Goal: Task Accomplishment & Management: Use online tool/utility

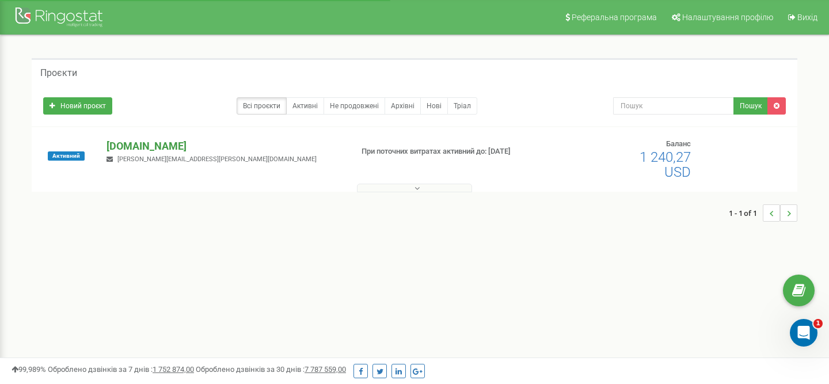
click at [160, 147] on p "[DOMAIN_NAME]" at bounding box center [224, 146] width 236 height 15
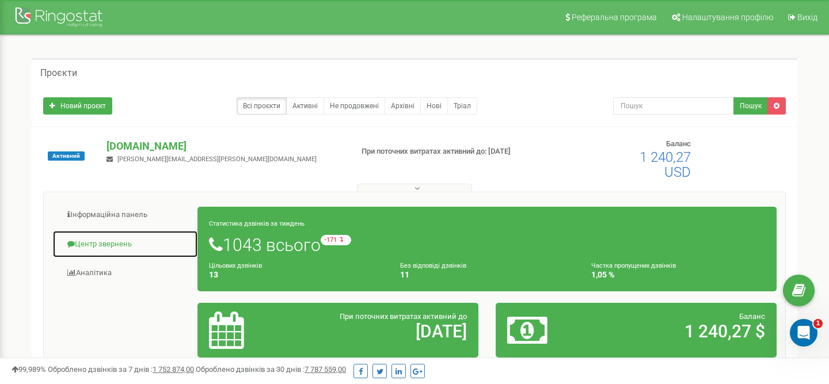
click at [107, 252] on link "Центр звернень" at bounding box center [125, 244] width 146 height 28
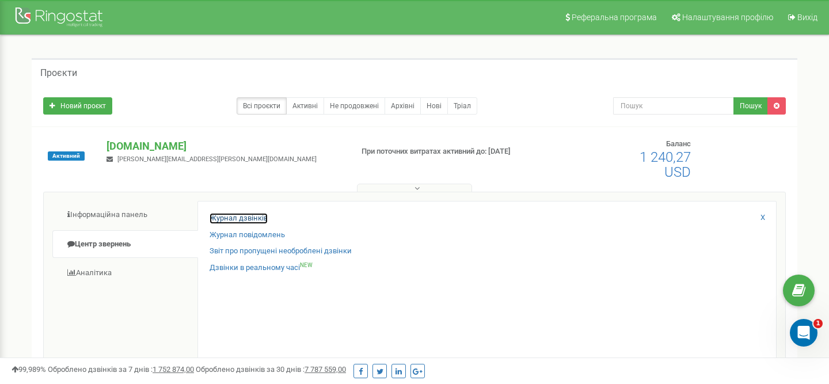
click at [259, 219] on link "Журнал дзвінків" at bounding box center [238, 218] width 58 height 11
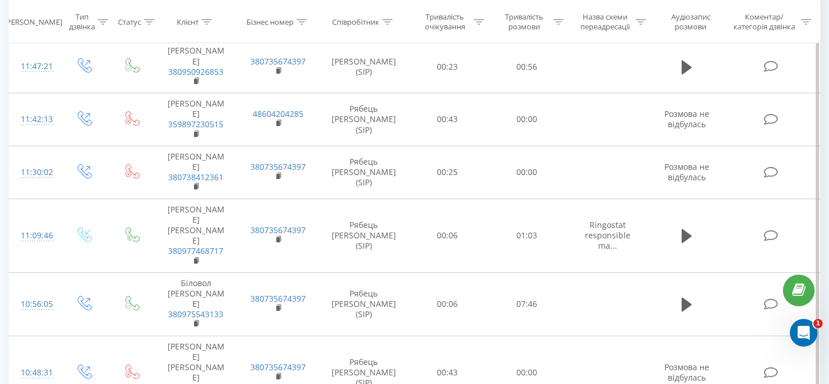
scroll to position [468, 0]
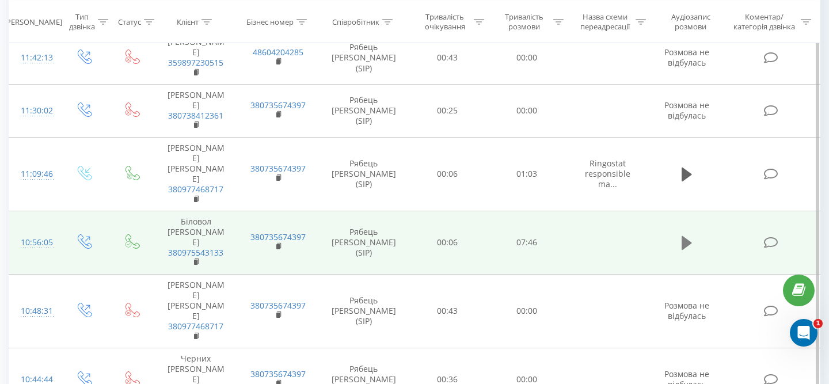
click at [681, 236] on icon at bounding box center [686, 243] width 10 height 14
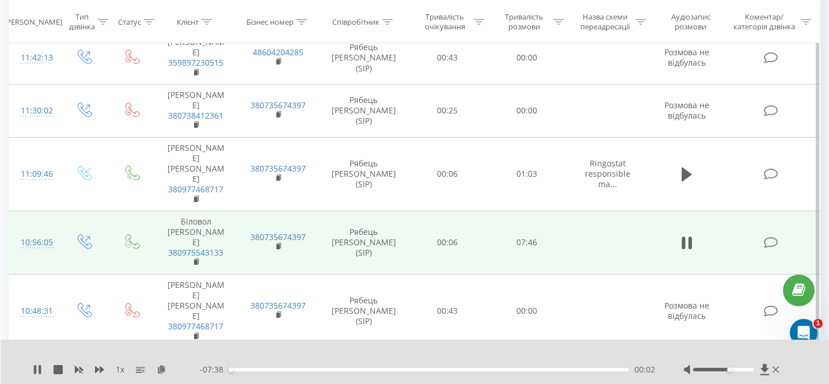
drag, startPoint x: 723, startPoint y: 369, endPoint x: 728, endPoint y: 369, distance: 5.8
click at [728, 369] on div "Accessibility label" at bounding box center [729, 369] width 5 height 5
click at [40, 370] on icon at bounding box center [40, 369] width 2 height 9
click at [39, 372] on icon at bounding box center [37, 369] width 9 height 9
drag, startPoint x: 727, startPoint y: 370, endPoint x: 759, endPoint y: 370, distance: 32.2
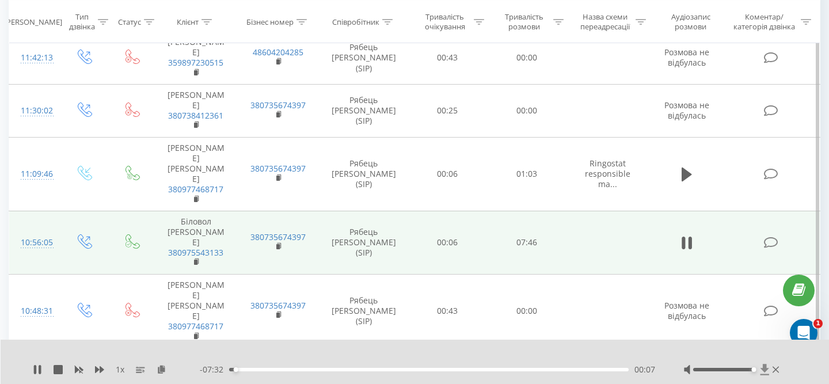
click at [759, 370] on div at bounding box center [733, 370] width 98 height 12
click at [233, 368] on div "00:13" at bounding box center [428, 369] width 399 height 3
click at [42, 370] on div "1 x" at bounding box center [116, 370] width 167 height 12
click at [37, 368] on icon at bounding box center [37, 369] width 9 height 9
click at [37, 369] on icon at bounding box center [37, 369] width 7 height 9
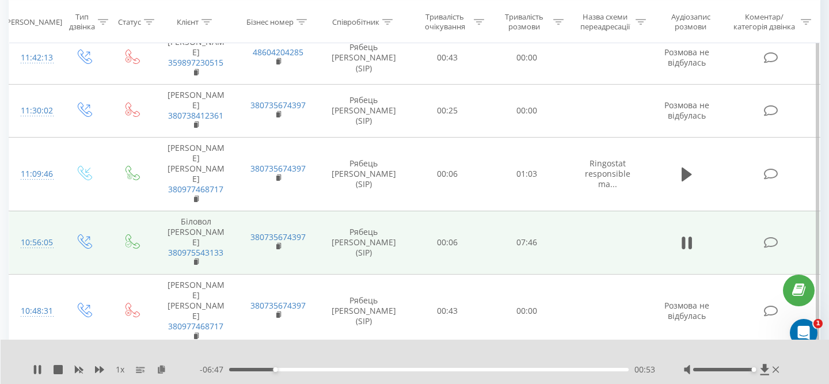
click at [32, 367] on div "1 x - 06:47 00:53 00:53" at bounding box center [415, 361] width 829 height 44
click at [32, 367] on div "1 x - 06:46 00:54 00:54" at bounding box center [415, 361] width 829 height 44
click at [37, 367] on icon at bounding box center [37, 369] width 9 height 9
click at [36, 368] on icon at bounding box center [37, 369] width 7 height 9
click at [36, 368] on icon at bounding box center [35, 369] width 2 height 9
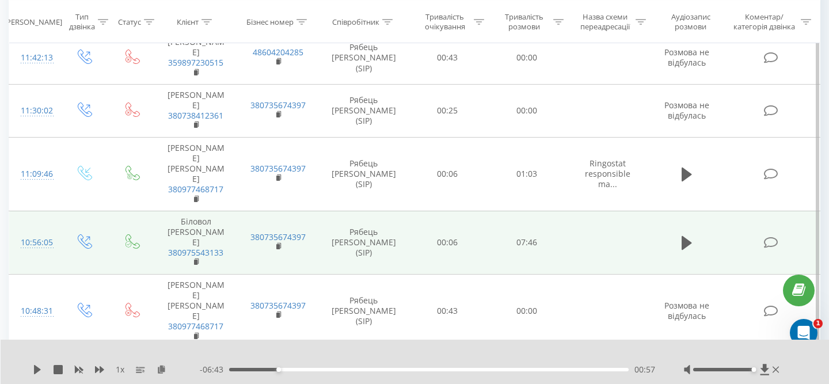
click at [27, 373] on div "1 x - 06:43 00:57 00:57" at bounding box center [415, 361] width 829 height 44
click at [37, 372] on icon at bounding box center [37, 369] width 9 height 9
click at [37, 367] on icon at bounding box center [37, 369] width 9 height 9
click at [37, 368] on icon at bounding box center [37, 369] width 7 height 9
click at [33, 367] on icon at bounding box center [37, 369] width 9 height 9
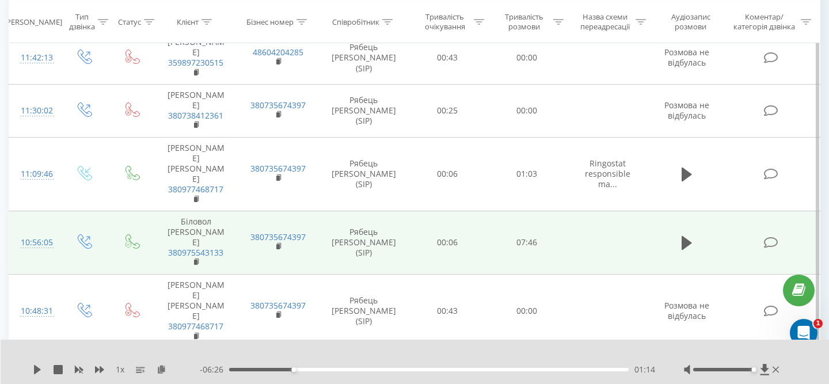
click at [42, 371] on div "1 x" at bounding box center [116, 370] width 167 height 12
click at [35, 368] on icon at bounding box center [37, 369] width 7 height 9
click at [308, 371] on div "01:31" at bounding box center [428, 369] width 399 height 3
click at [363, 369] on div "02:34" at bounding box center [428, 369] width 399 height 3
click at [396, 370] on div "00:00" at bounding box center [428, 369] width 399 height 3
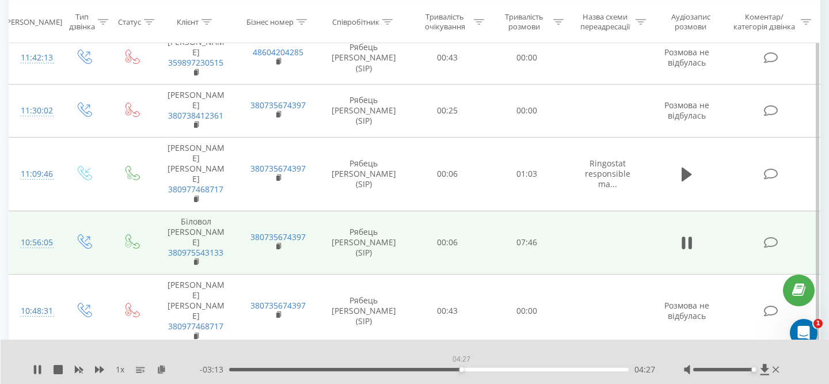
click at [461, 370] on div "04:27" at bounding box center [428, 369] width 399 height 3
click at [521, 368] on div "04:34" at bounding box center [428, 369] width 399 height 3
click at [37, 372] on icon at bounding box center [37, 369] width 9 height 9
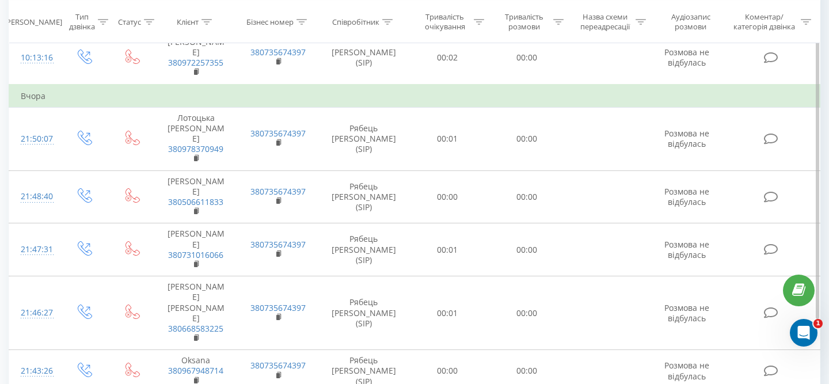
scroll to position [1219, 0]
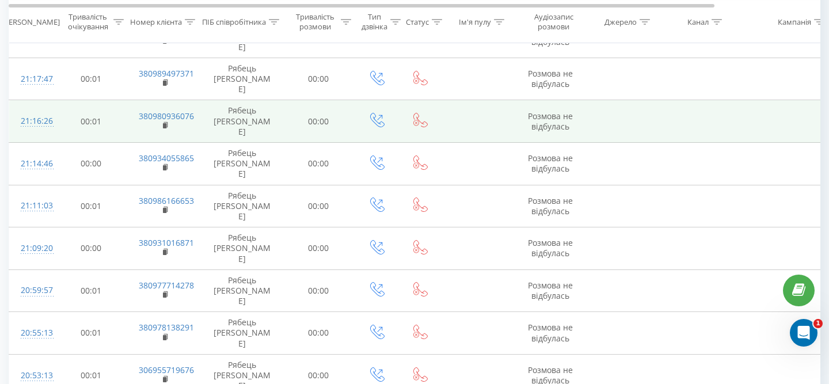
scroll to position [713, 0]
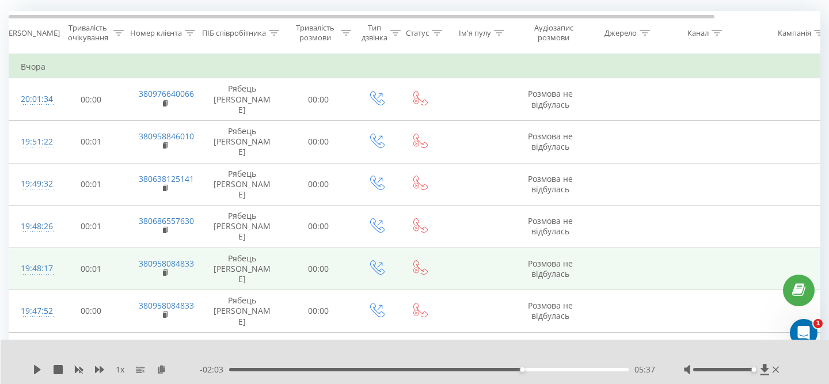
scroll to position [76, 0]
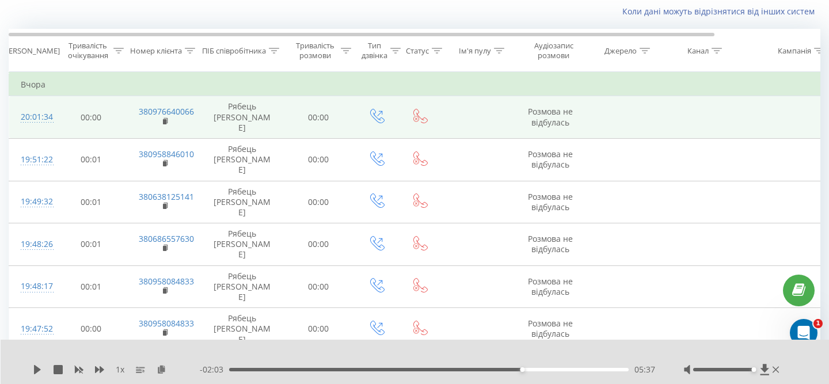
click at [123, 113] on td "00:00" at bounding box center [91, 117] width 72 height 43
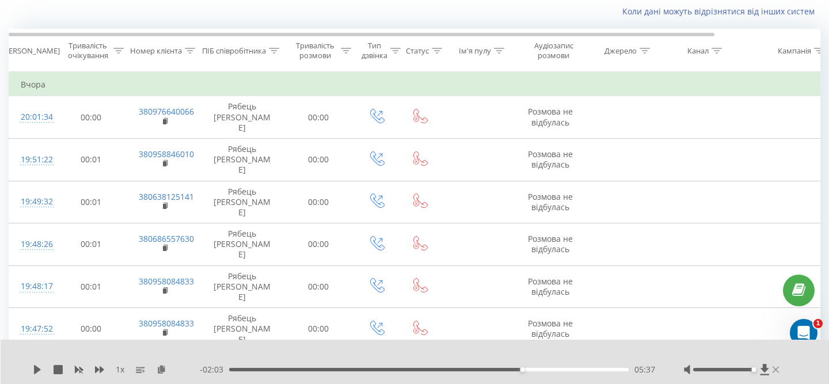
click at [777, 373] on icon at bounding box center [775, 369] width 6 height 9
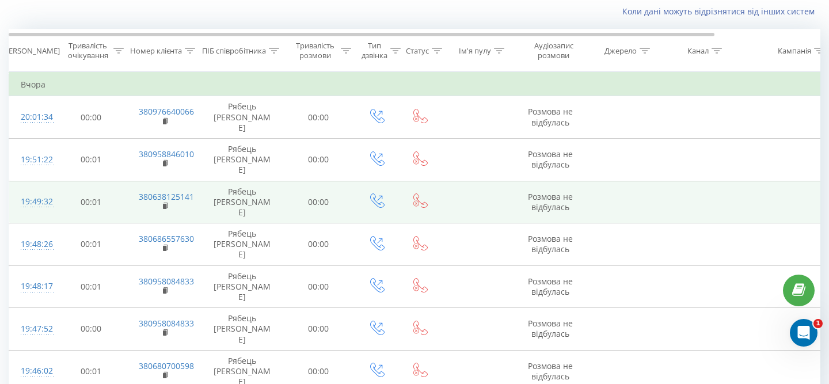
scroll to position [212, 0]
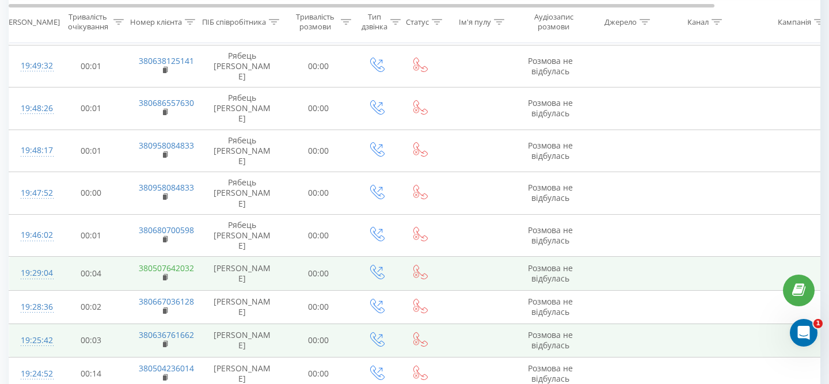
click at [163, 262] on link "380507642032" at bounding box center [166, 267] width 55 height 11
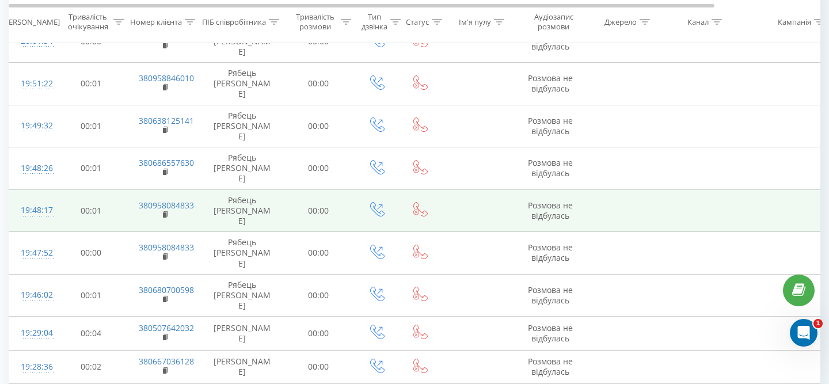
scroll to position [79, 0]
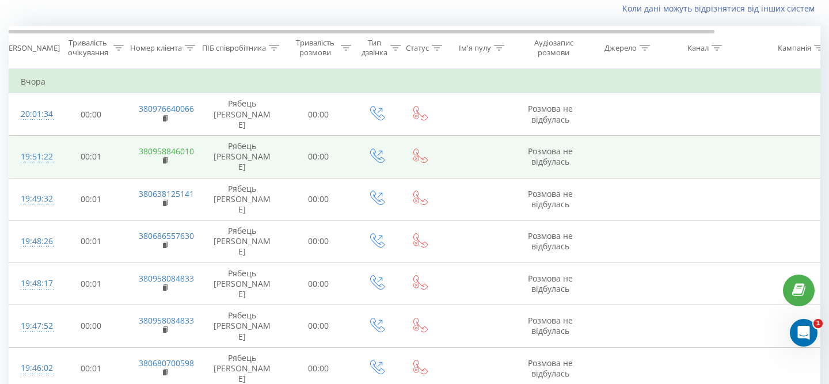
click at [166, 146] on link "380958846010" at bounding box center [166, 151] width 55 height 11
click at [94, 144] on td "00:01" at bounding box center [91, 156] width 72 height 43
click at [40, 146] on div "19:51:22" at bounding box center [32, 157] width 23 height 22
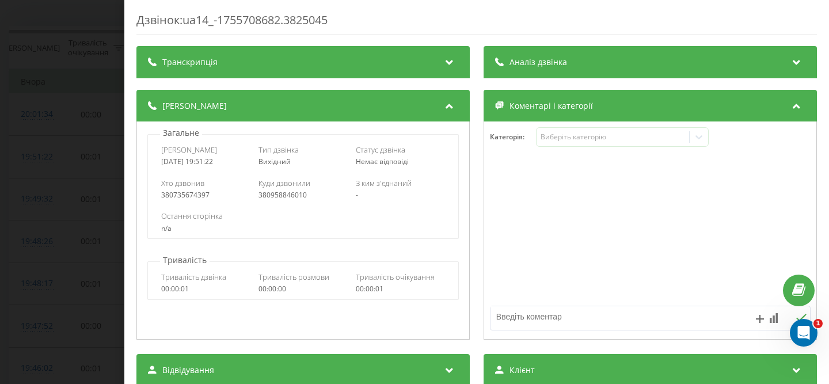
click at [70, 123] on div "Дзвінок : ua14_-1755708682.3825045 Транскрипція Для AI-аналізу майбутніх дзвінк…" at bounding box center [414, 192] width 829 height 384
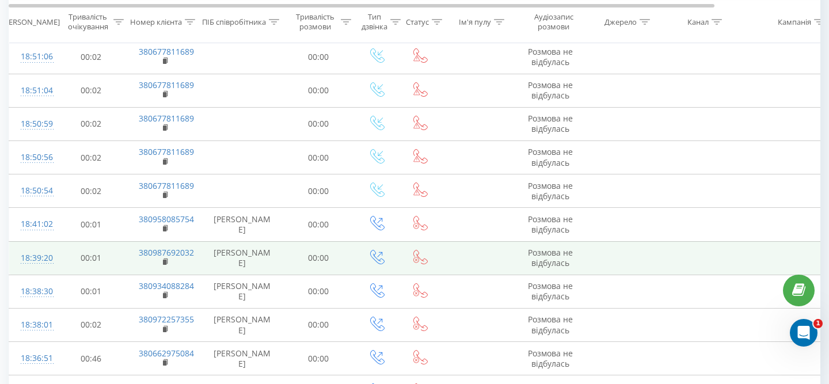
scroll to position [669, 0]
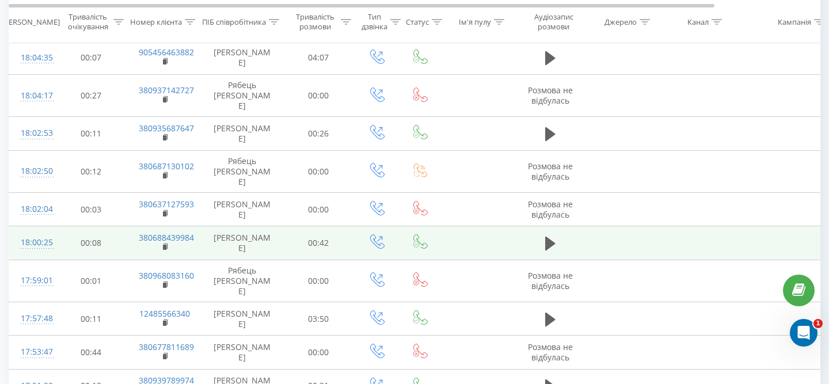
scroll to position [647, 0]
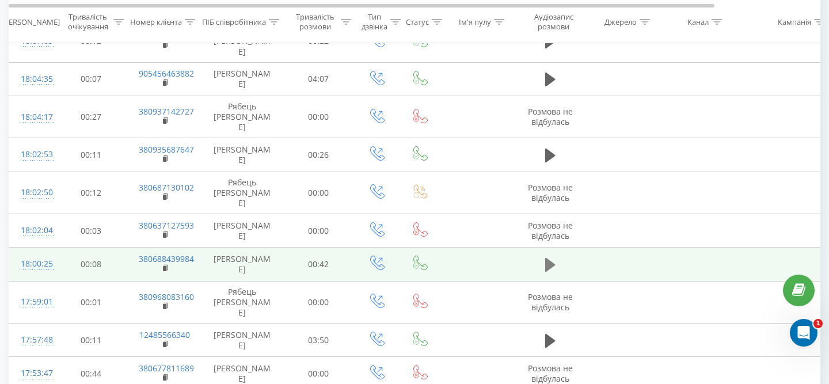
click at [552, 257] on icon at bounding box center [550, 265] width 10 height 16
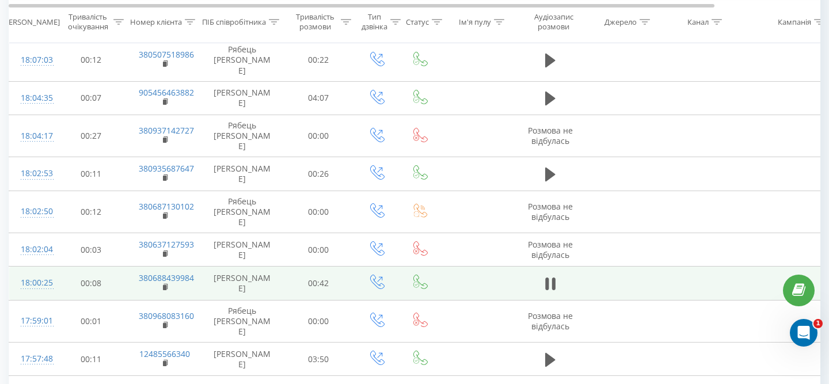
scroll to position [713, 0]
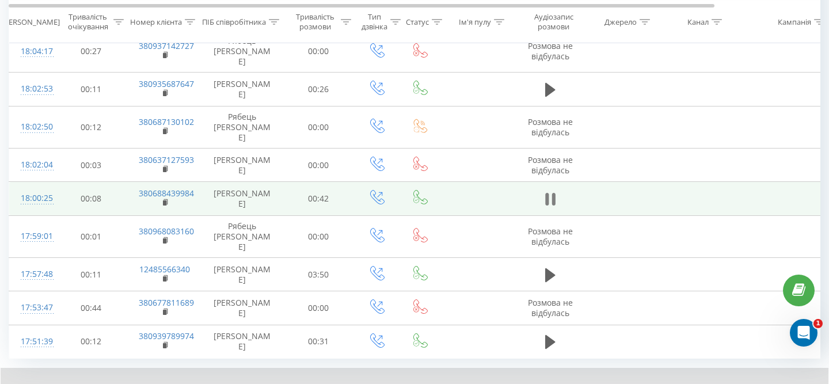
click at [548, 191] on icon at bounding box center [550, 199] width 10 height 16
click at [165, 200] on rect at bounding box center [164, 202] width 3 height 5
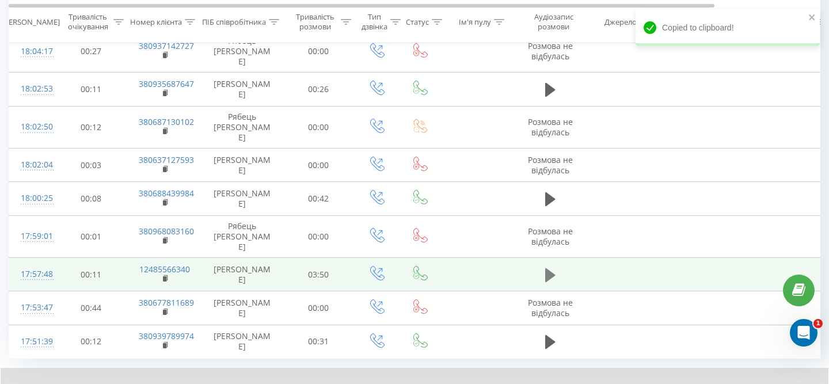
click at [554, 267] on icon at bounding box center [550, 275] width 10 height 16
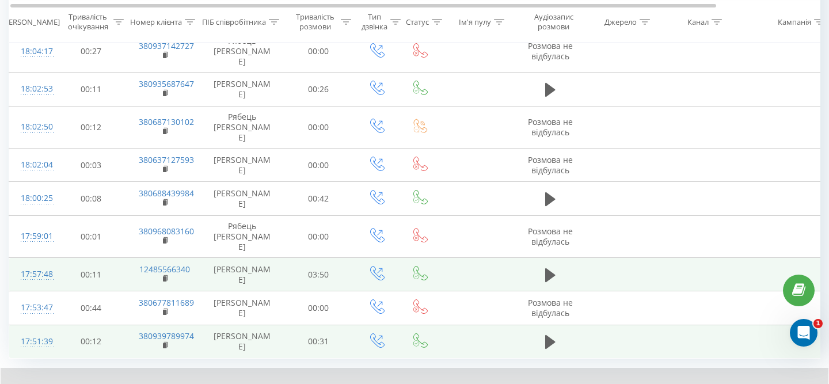
scroll to position [0, 1]
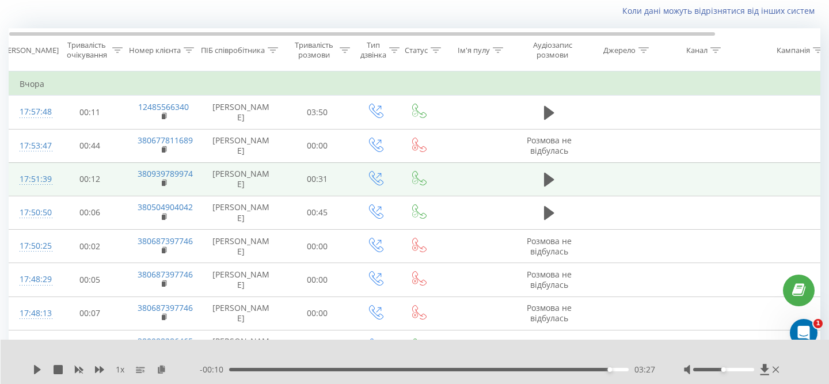
scroll to position [76, 0]
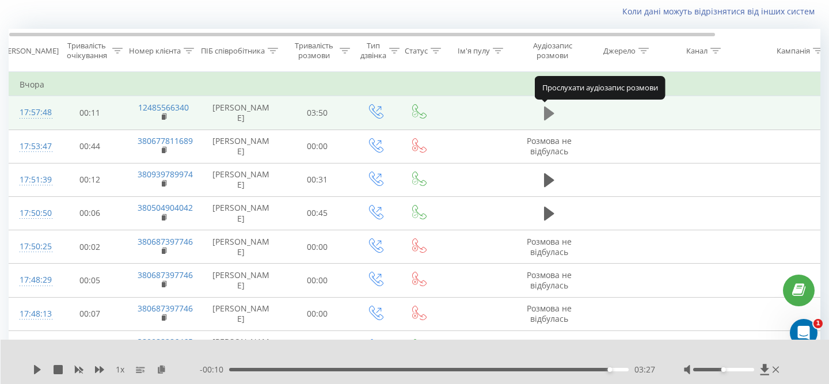
click at [550, 112] on icon at bounding box center [549, 113] width 10 height 14
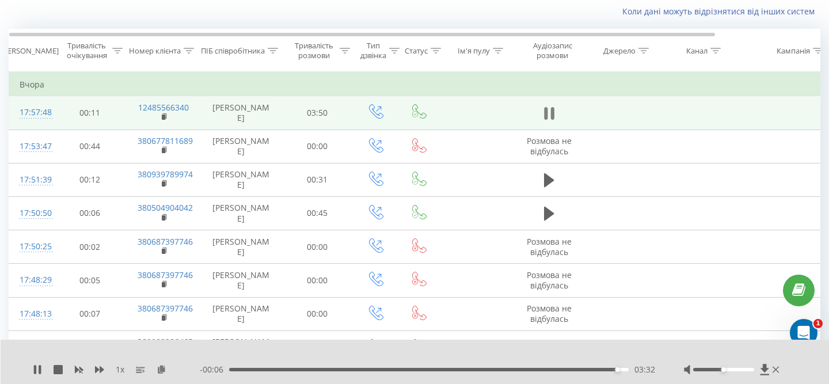
click at [548, 110] on icon at bounding box center [549, 113] width 10 height 16
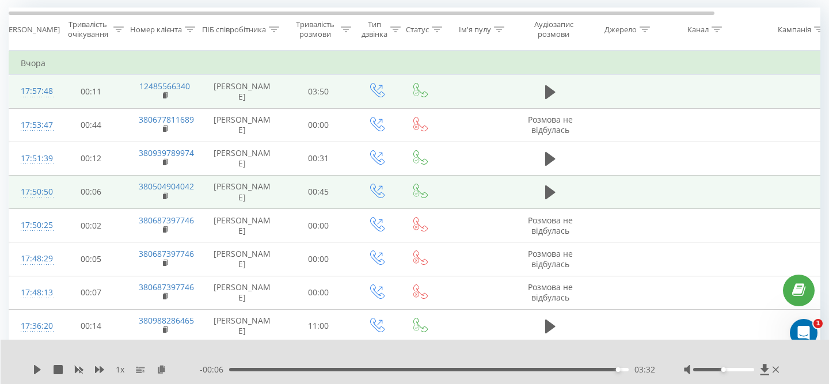
scroll to position [186, 0]
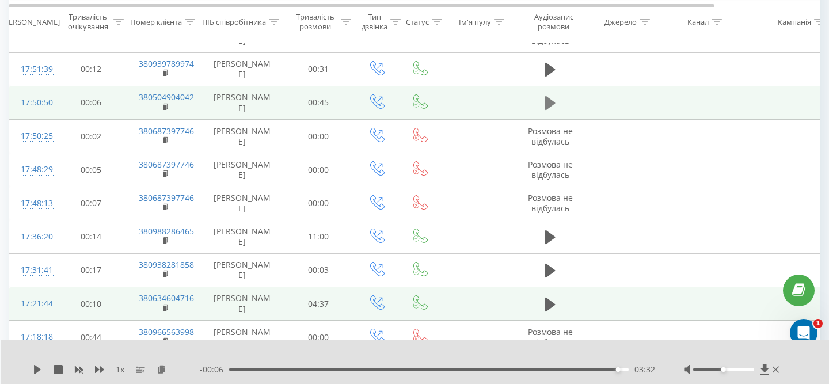
click at [551, 100] on icon at bounding box center [550, 103] width 10 height 14
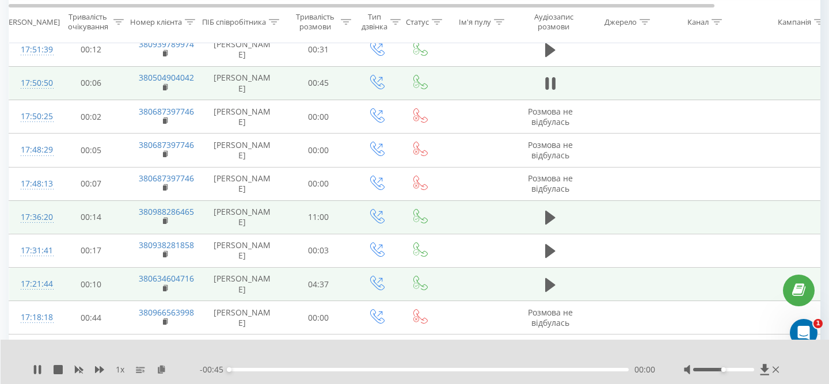
scroll to position [213, 0]
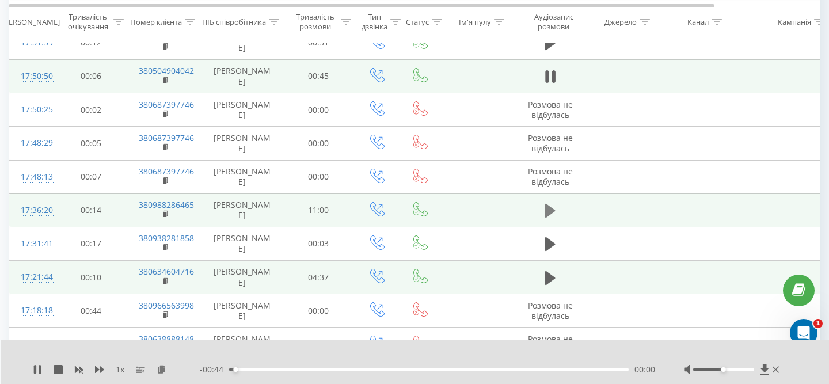
click at [550, 215] on icon at bounding box center [550, 211] width 10 height 16
click at [242, 370] on div "00:22" at bounding box center [428, 369] width 399 height 3
click at [31, 370] on div "1 x - 10:26 00:28 00:28" at bounding box center [415, 361] width 829 height 44
click at [31, 369] on div "1 x - 10:25 00:29 00:29" at bounding box center [415, 361] width 829 height 44
click at [36, 368] on icon at bounding box center [35, 369] width 2 height 9
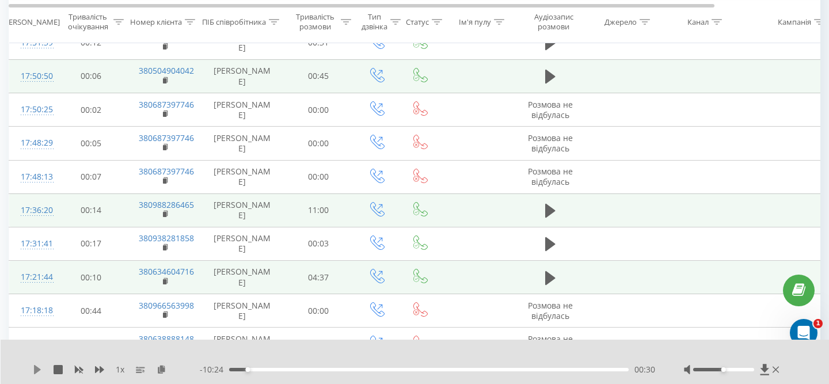
click at [35, 372] on icon at bounding box center [37, 369] width 7 height 9
click at [299, 368] on div "01:47" at bounding box center [428, 369] width 399 height 3
click at [324, 369] on div "02:16" at bounding box center [428, 369] width 399 height 3
click at [334, 370] on div "02:40" at bounding box center [428, 369] width 399 height 3
click at [353, 369] on div "02:58" at bounding box center [428, 369] width 399 height 3
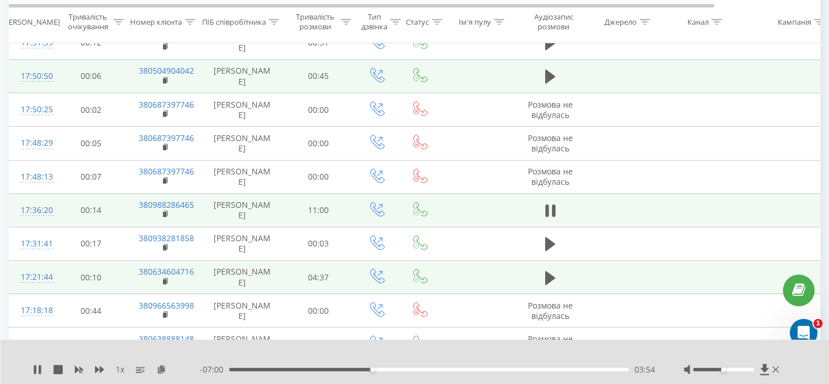
click at [377, 370] on div "03:54" at bounding box center [428, 369] width 399 height 3
click at [383, 369] on div "04:13" at bounding box center [428, 369] width 399 height 3
click at [392, 368] on div "04:27" at bounding box center [428, 369] width 399 height 3
click at [498, 367] on div "- 04:08 06:47 06:47" at bounding box center [427, 370] width 455 height 12
click at [498, 367] on div "- 04:07 06:47 06:47" at bounding box center [427, 370] width 455 height 12
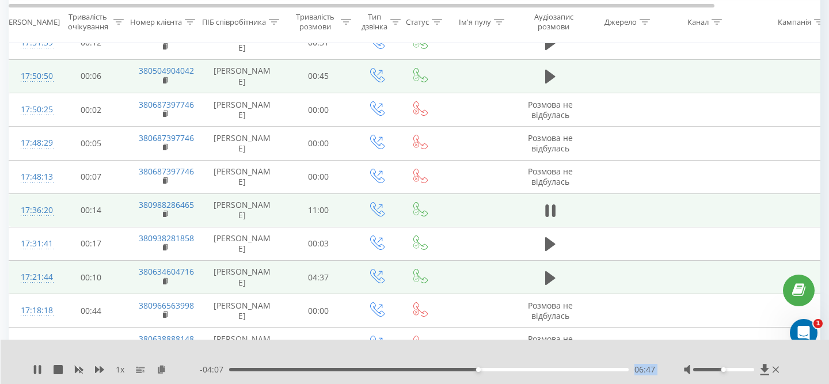
click at [498, 367] on div "- 04:07 06:47 06:47" at bounding box center [427, 370] width 455 height 12
click at [512, 369] on div "07:43" at bounding box center [428, 369] width 399 height 3
click at [545, 369] on div "08:38" at bounding box center [428, 369] width 399 height 3
click at [578, 370] on div "08:40" at bounding box center [428, 369] width 399 height 3
click at [557, 369] on div "09:47" at bounding box center [428, 369] width 399 height 3
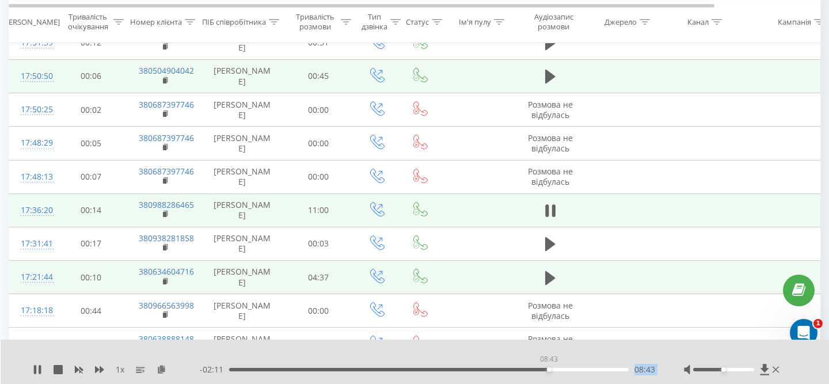
click at [548, 369] on div "08:43" at bounding box center [428, 369] width 399 height 3
click at [536, 369] on div "08:47" at bounding box center [428, 369] width 399 height 3
click at [522, 370] on div "08:28" at bounding box center [428, 369] width 399 height 3
click at [509, 369] on div "08:04" at bounding box center [428, 369] width 399 height 3
click at [532, 368] on div "08:17" at bounding box center [533, 369] width 5 height 5
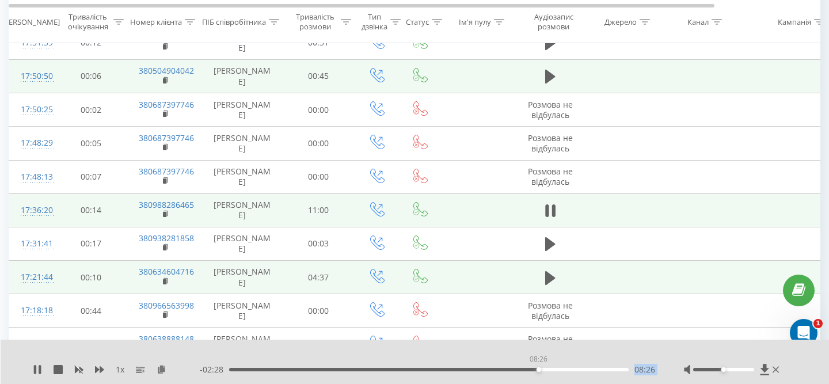
click at [538, 370] on div "08:26" at bounding box center [428, 369] width 399 height 3
click at [560, 370] on div "08:26" at bounding box center [428, 369] width 399 height 3
click at [580, 370] on div "09:03" at bounding box center [428, 369] width 399 height 3
click at [602, 370] on div "10:11" at bounding box center [428, 369] width 399 height 3
click at [589, 369] on div "10:13" at bounding box center [428, 369] width 399 height 3
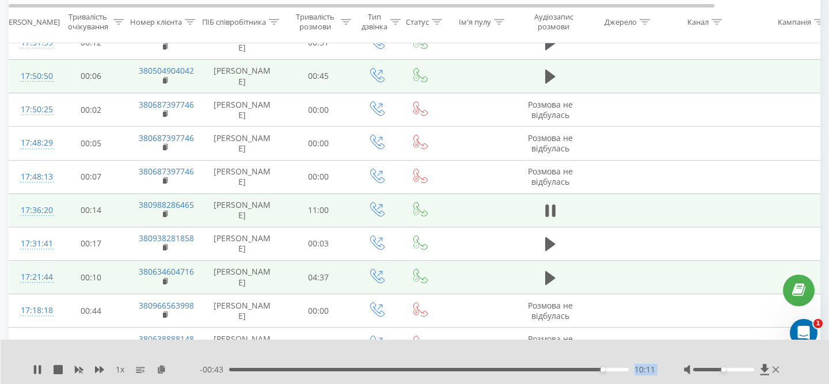
click at [616, 370] on div "10:11" at bounding box center [428, 369] width 399 height 3
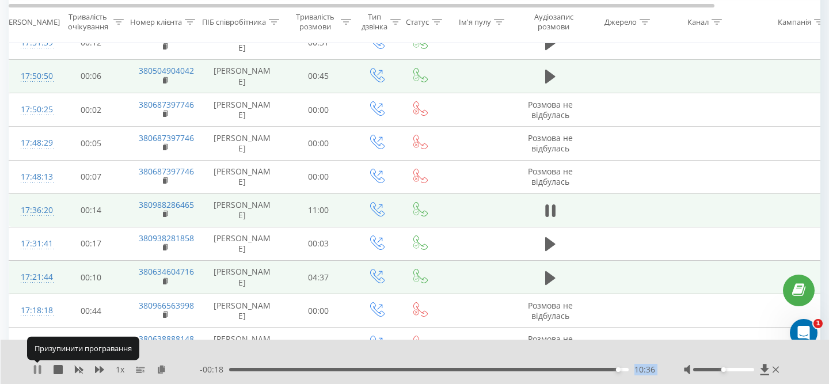
click at [35, 367] on icon at bounding box center [35, 369] width 2 height 9
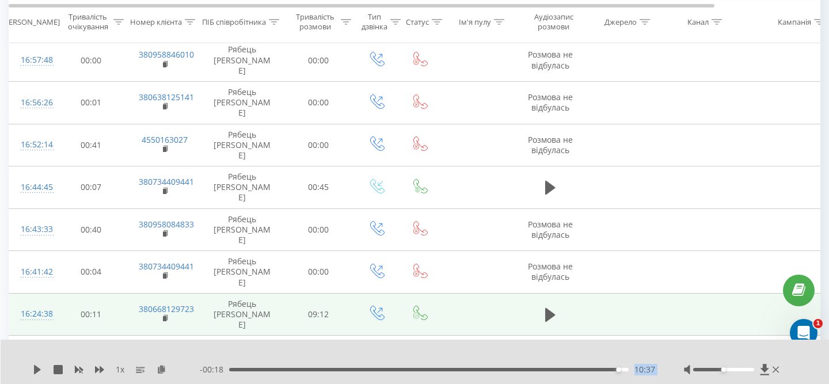
scroll to position [713, 0]
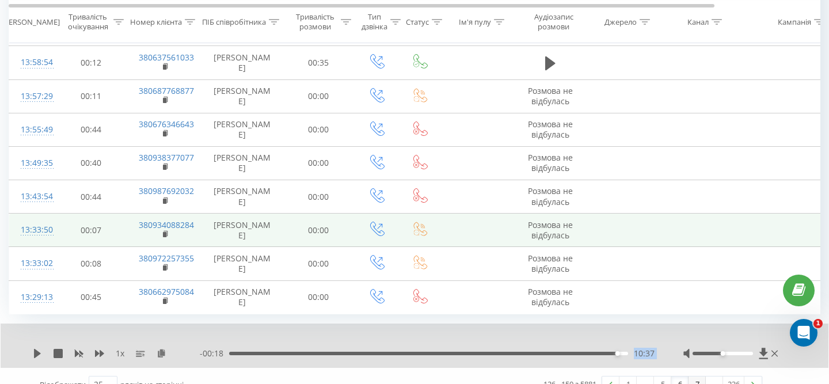
click at [690, 376] on link "7" at bounding box center [696, 384] width 17 height 16
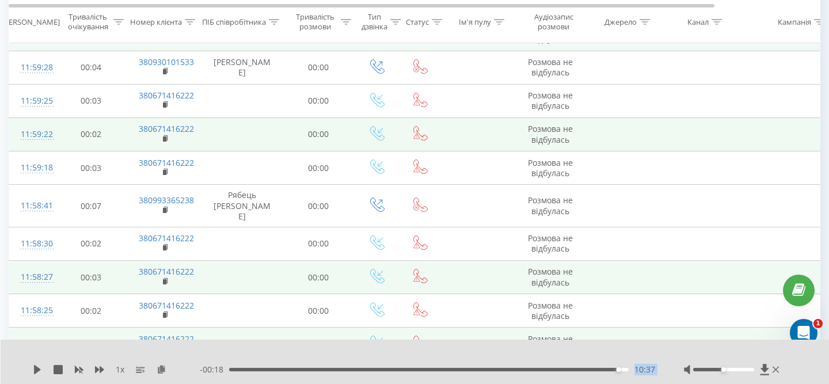
scroll to position [713, 0]
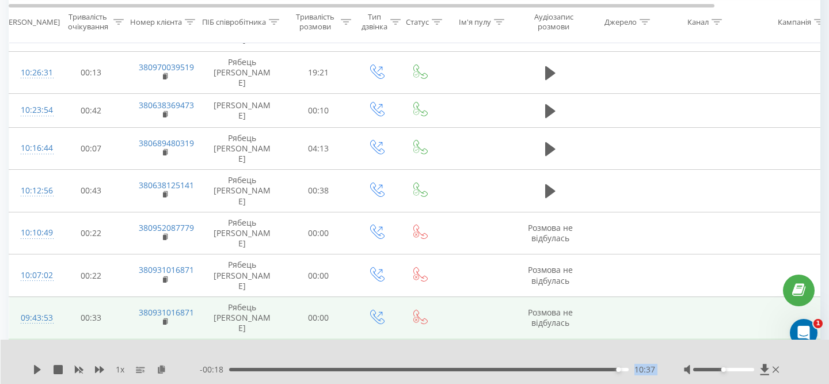
scroll to position [736, 0]
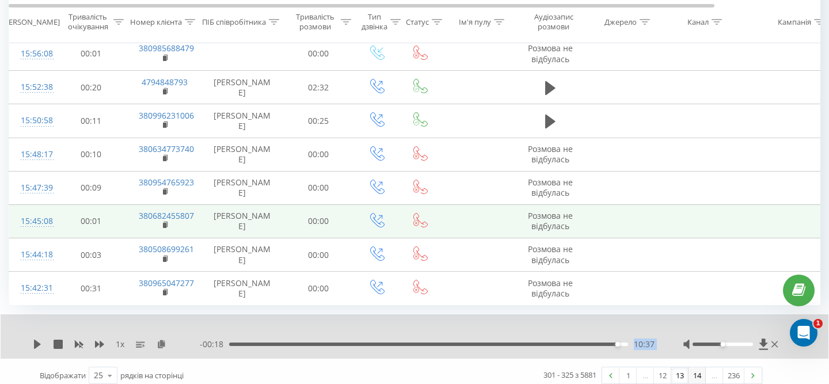
click at [688, 367] on link "14" at bounding box center [696, 375] width 17 height 16
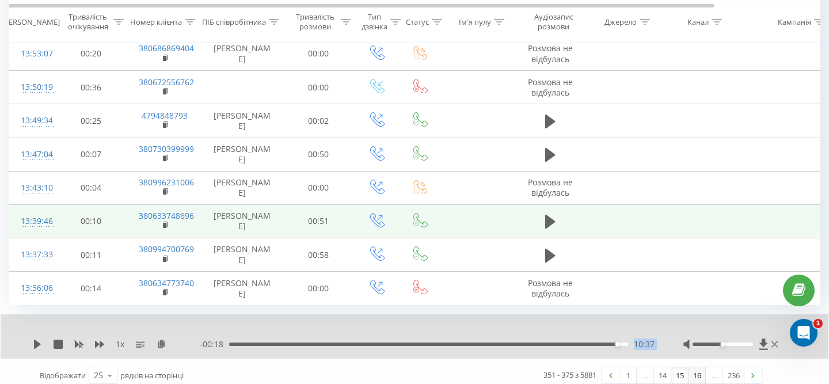
click at [698, 367] on link "16" at bounding box center [696, 375] width 17 height 16
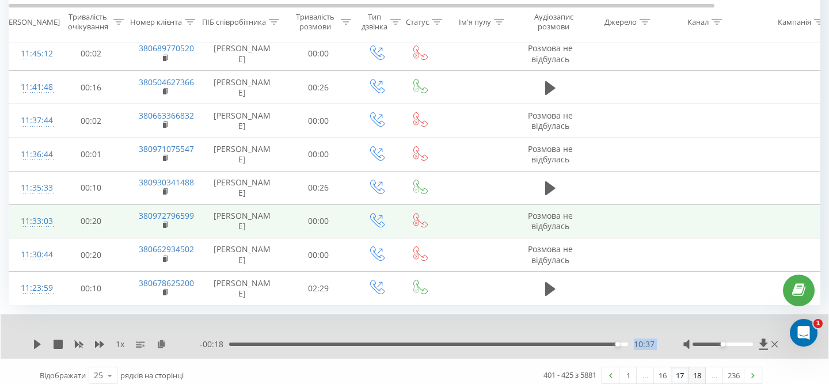
click at [691, 369] on link "18" at bounding box center [696, 375] width 17 height 16
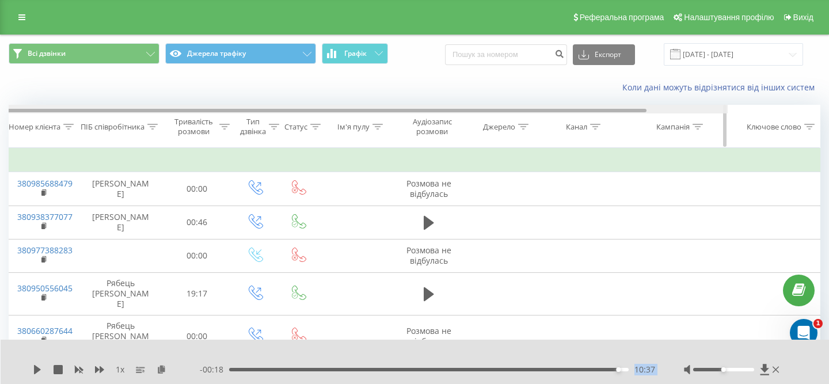
drag, startPoint x: 579, startPoint y: 112, endPoint x: 775, endPoint y: 111, distance: 196.2
click at [646, 112] on div at bounding box center [293, 110] width 705 height 3
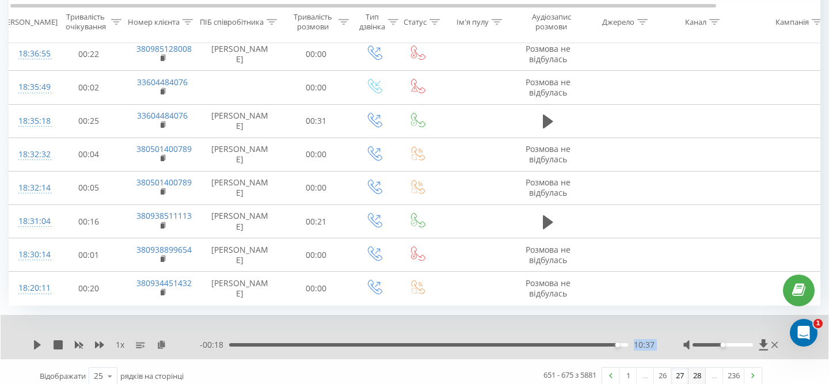
click at [693, 371] on link "28" at bounding box center [696, 376] width 17 height 16
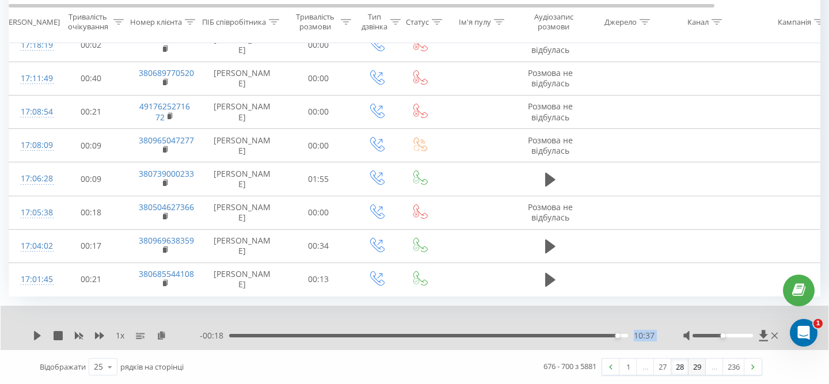
click at [692, 363] on link "29" at bounding box center [696, 366] width 17 height 16
click at [689, 365] on link "30" at bounding box center [696, 366] width 17 height 16
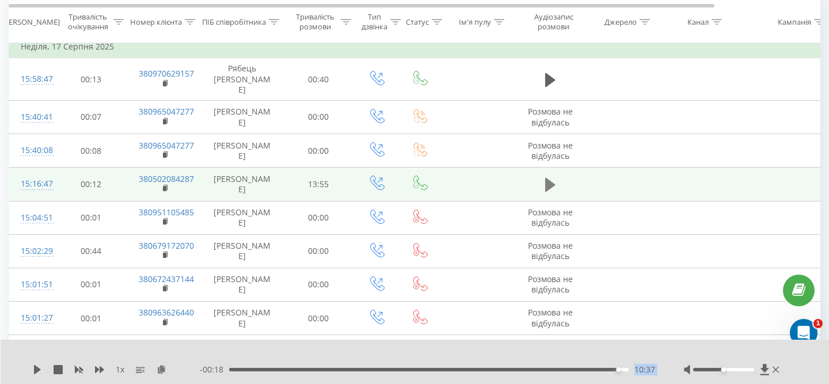
click at [545, 178] on icon at bounding box center [550, 185] width 10 height 14
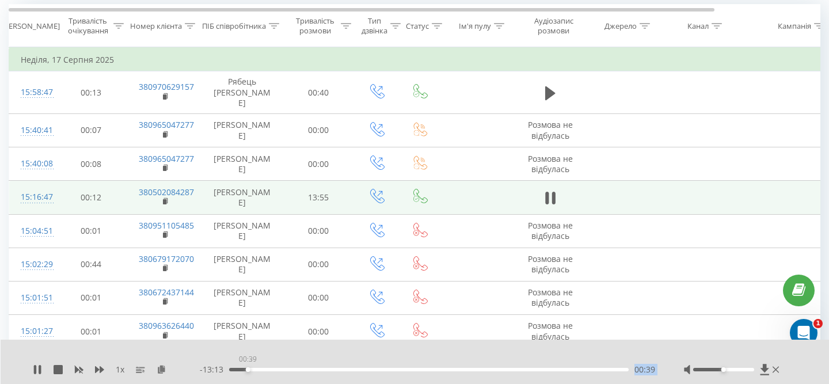
click at [247, 370] on div "00:39" at bounding box center [428, 369] width 399 height 3
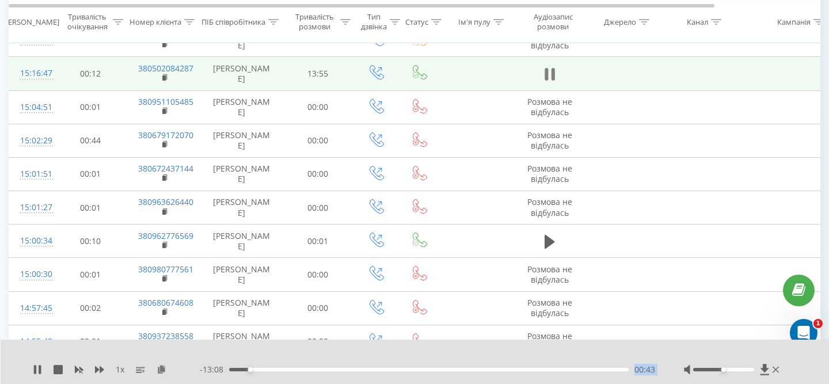
click at [545, 68] on icon at bounding box center [545, 74] width 3 height 13
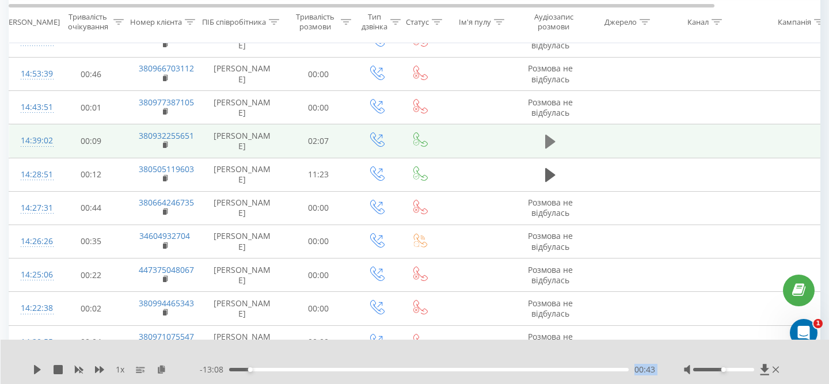
click at [549, 135] on icon at bounding box center [550, 142] width 10 height 14
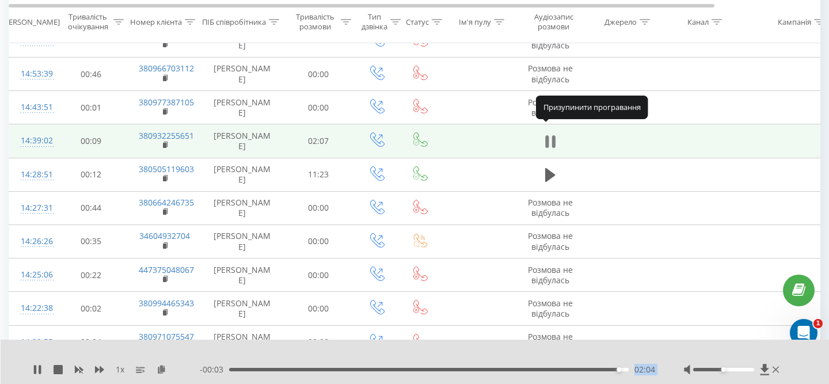
click at [549, 133] on icon at bounding box center [550, 141] width 10 height 16
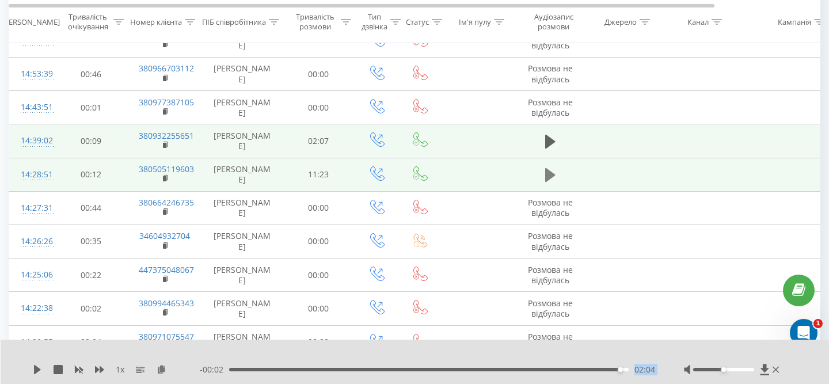
click at [554, 167] on icon at bounding box center [550, 175] width 10 height 16
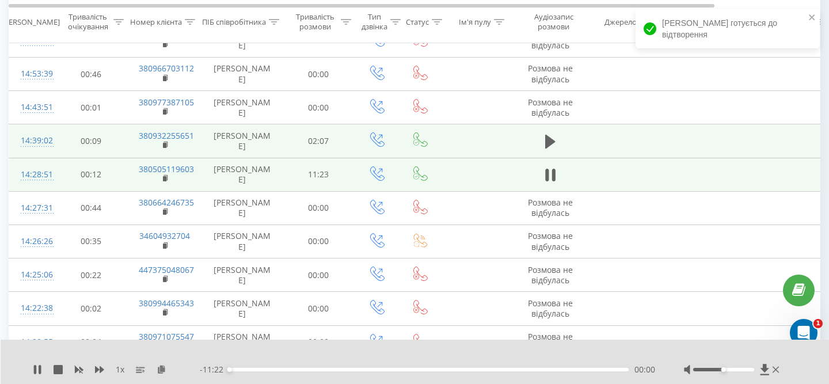
click at [270, 372] on div "- 11:22 00:00 00:00" at bounding box center [427, 370] width 455 height 12
click at [261, 369] on div "00:01" at bounding box center [428, 369] width 399 height 3
click at [290, 370] on div "01:03" at bounding box center [428, 369] width 399 height 3
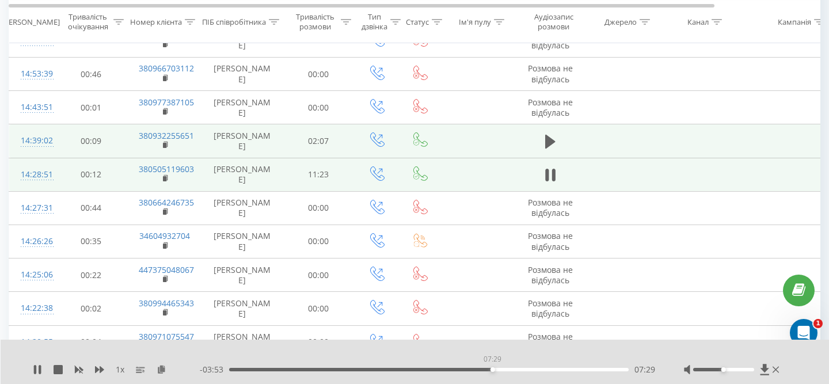
click at [492, 368] on div "07:29" at bounding box center [428, 369] width 399 height 3
click at [602, 369] on div "10:23" at bounding box center [428, 369] width 399 height 3
click at [551, 167] on icon at bounding box center [550, 175] width 10 height 16
